Goal: Check status: Check status

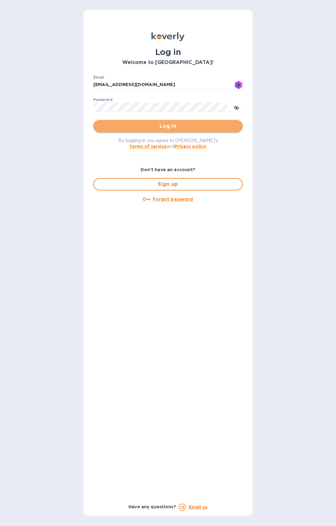
click at [170, 128] on span "Log in" at bounding box center [167, 126] width 139 height 7
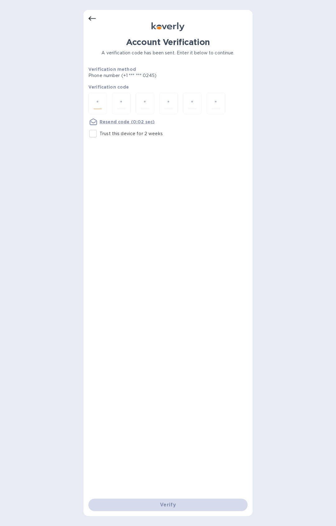
click at [101, 100] on input "number" at bounding box center [98, 104] width 8 height 12
type input "2"
type input "4"
type input "7"
type input "1"
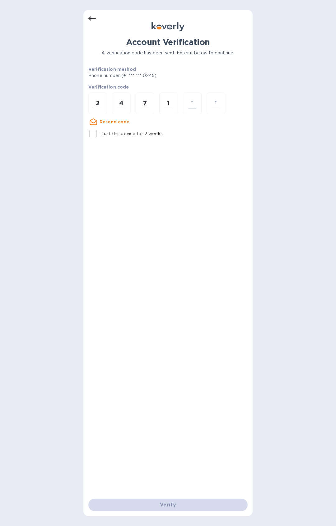
type input "4"
type input "7"
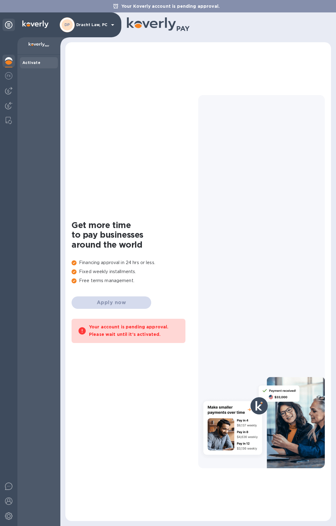
click at [35, 61] on b "Activate" at bounding box center [31, 62] width 18 height 5
click at [33, 65] on b "Activate" at bounding box center [31, 62] width 18 height 5
click at [29, 65] on b "Activate" at bounding box center [31, 62] width 18 height 5
drag, startPoint x: 128, startPoint y: 323, endPoint x: 137, endPoint y: 327, distance: 9.3
click at [129, 323] on div "Your account is pending approval. Please wait until it’s activated." at bounding box center [134, 331] width 90 height 19
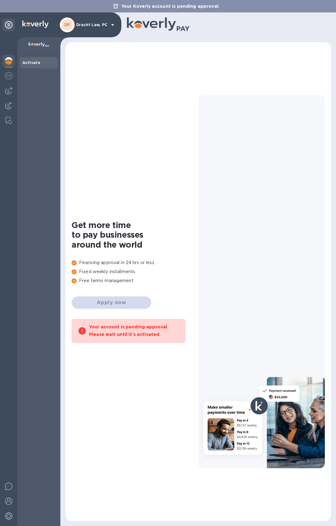
click at [107, 23] on p "Dracht Law, PC" at bounding box center [91, 25] width 31 height 4
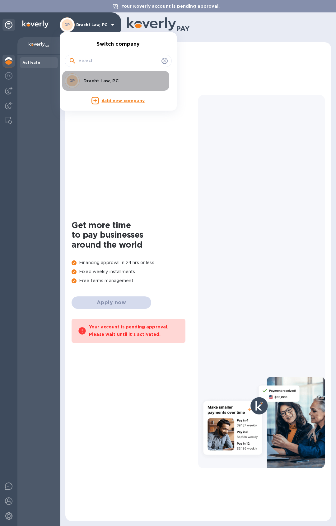
click at [113, 79] on p "Dracht Law, PC" at bounding box center [122, 81] width 78 height 6
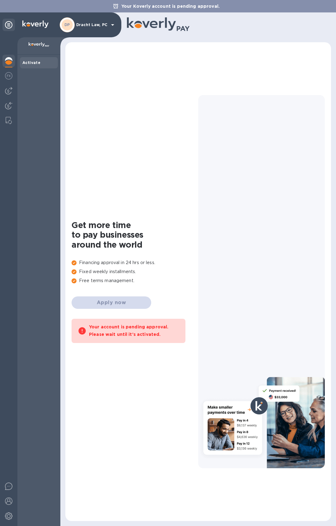
click at [202, 9] on div "Your Koverly account is pending approval." at bounding box center [168, 6] width 336 height 12
click at [90, 28] on div "[PERSON_NAME] Law, PC" at bounding box center [88, 24] width 57 height 15
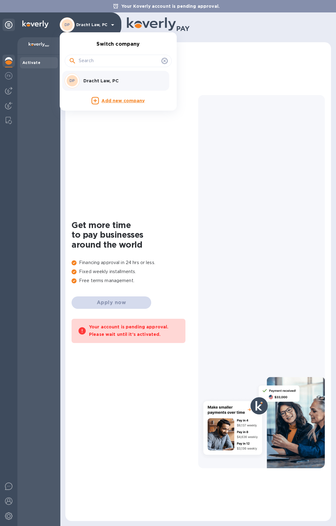
click at [7, 120] on div at bounding box center [168, 263] width 336 height 526
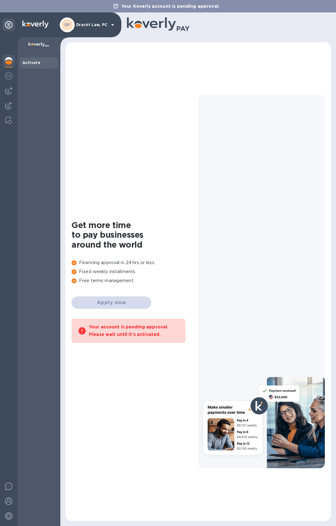
click at [7, 120] on img at bounding box center [9, 120] width 6 height 7
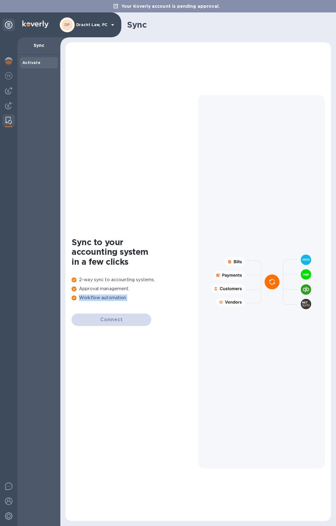
drag, startPoint x: 106, startPoint y: 241, endPoint x: 143, endPoint y: 315, distance: 82.6
click at [143, 315] on div "Sync to your accounting system in a few clicks 2-way sync to accounting systems…" at bounding box center [135, 282] width 127 height 89
click at [13, 105] on div at bounding box center [8, 106] width 12 height 14
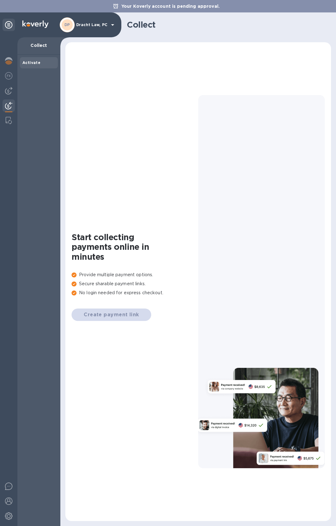
click at [99, 317] on div "Create payment link" at bounding box center [135, 315] width 127 height 12
click at [99, 315] on div "Create payment link" at bounding box center [135, 315] width 127 height 12
click at [9, 96] on div at bounding box center [8, 91] width 12 height 12
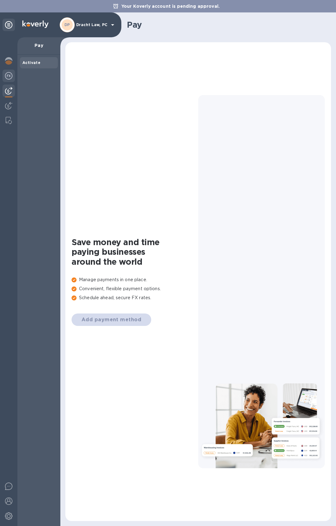
click at [6, 76] on img at bounding box center [8, 75] width 7 height 7
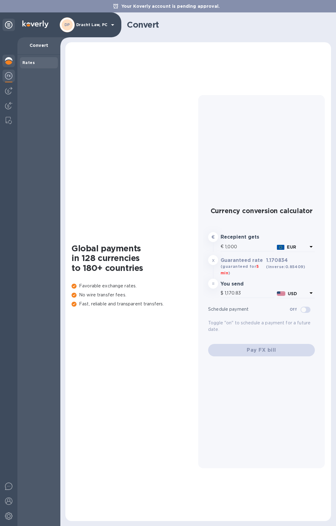
click at [7, 64] on img at bounding box center [8, 60] width 7 height 7
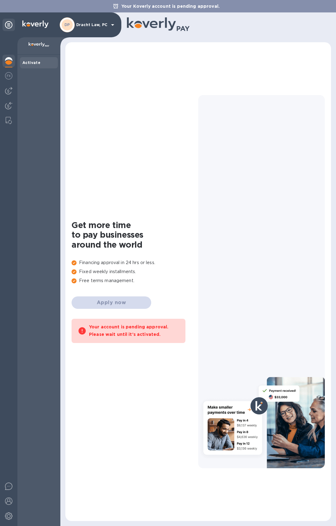
click at [150, 259] on div "Get more time to pay businesses around the world Financing approval in 24 hrs o…" at bounding box center [135, 281] width 127 height 123
click at [116, 305] on div "Get more time to pay businesses around the world Financing approval in 24 hrs o…" at bounding box center [135, 281] width 127 height 123
click at [27, 62] on b "Activate" at bounding box center [31, 62] width 18 height 5
drag, startPoint x: 84, startPoint y: 261, endPoint x: 141, endPoint y: 288, distance: 62.7
click at [141, 288] on div "Get more time to pay businesses around the world Financing approval in 24 hrs o…" at bounding box center [135, 281] width 127 height 123
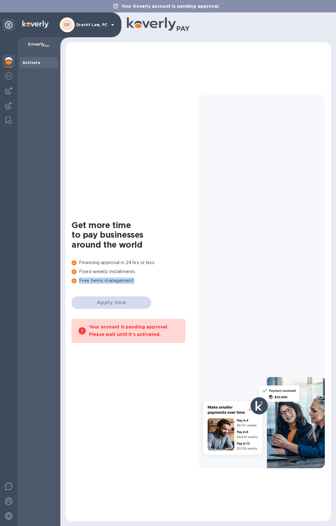
click at [134, 280] on p "Free terms management." at bounding box center [135, 281] width 127 height 7
click at [90, 21] on div "[PERSON_NAME] Law, PC" at bounding box center [88, 24] width 57 height 15
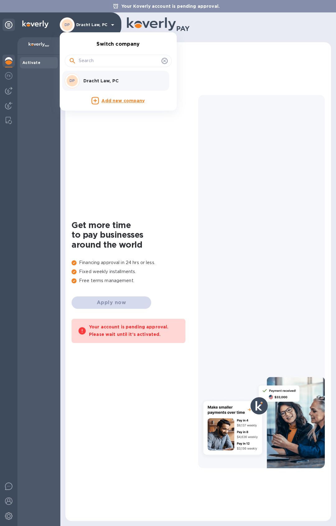
click at [194, 4] on div at bounding box center [168, 263] width 336 height 526
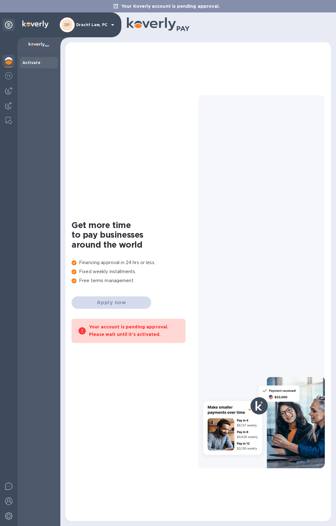
click at [123, 331] on div "Your account is pending approval. Please wait until it’s activated." at bounding box center [134, 330] width 90 height 15
